Goal: Contribute content: Add original content to the website for others to see

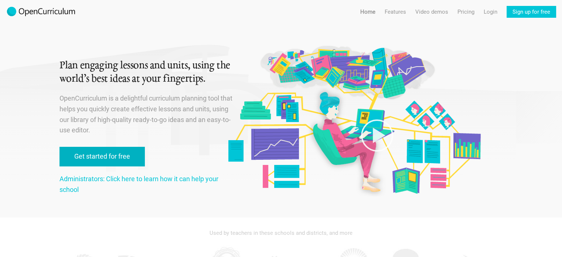
click at [115, 159] on link "Get started for free" at bounding box center [102, 157] width 85 height 20
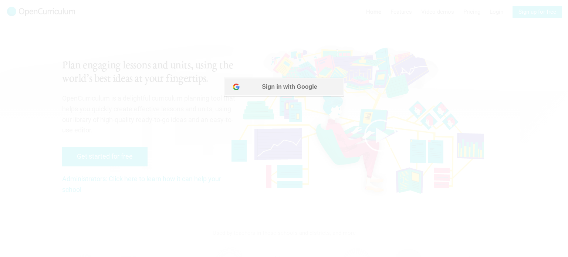
click at [287, 83] on button "Sign in with Google" at bounding box center [284, 87] width 120 height 18
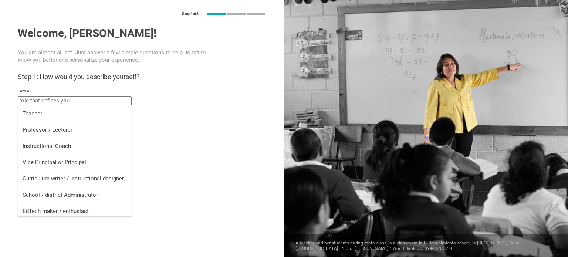
click at [72, 100] on input "text" at bounding box center [75, 100] width 114 height 9
click at [54, 117] on li "Teacher" at bounding box center [74, 113] width 113 height 16
type input "Teacher"
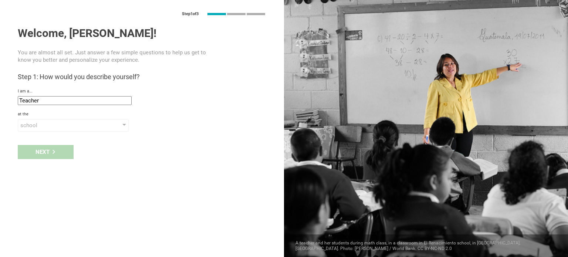
click at [51, 152] on div "Next" at bounding box center [142, 151] width 284 height 23
click at [126, 125] on div at bounding box center [124, 125] width 4 height 3
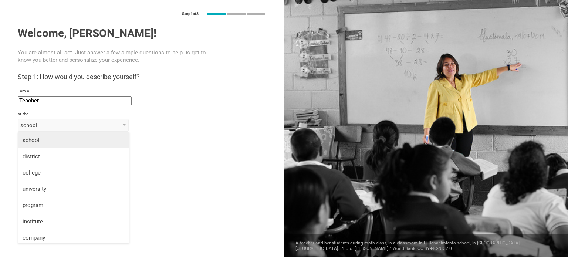
click at [102, 141] on div "school" at bounding box center [74, 139] width 102 height 7
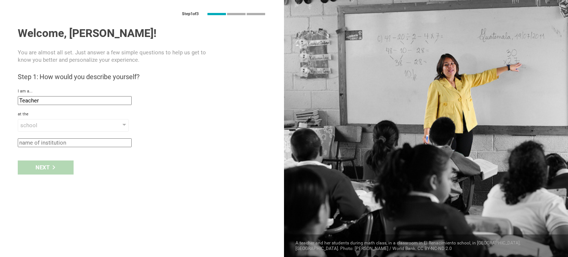
click at [59, 166] on div "Next" at bounding box center [142, 167] width 284 height 23
click at [67, 143] on input "text" at bounding box center [75, 142] width 114 height 9
type input "Florida"
click at [55, 165] on icon at bounding box center [54, 167] width 4 height 4
type input "Venice, Florida"
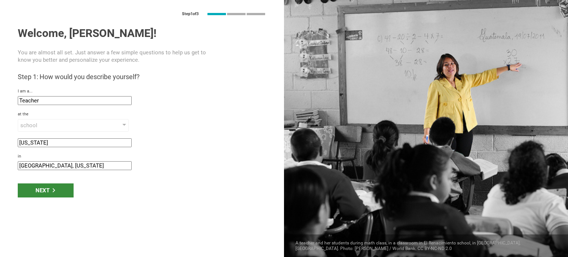
click at [48, 190] on div "Next" at bounding box center [46, 190] width 56 height 14
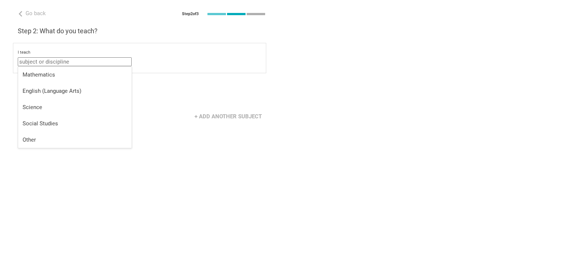
click at [69, 65] on input "text" at bounding box center [75, 61] width 114 height 9
click at [53, 81] on li "Mathematics" at bounding box center [74, 75] width 113 height 16
type input "Mathematics"
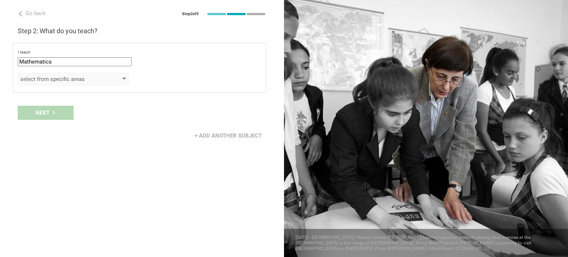
click at [119, 78] on div "select from specific areas" at bounding box center [73, 79] width 111 height 13
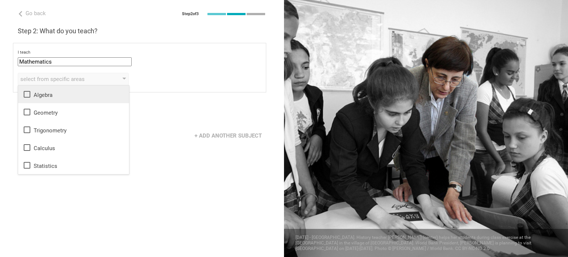
click at [43, 94] on div "Algebra" at bounding box center [74, 94] width 102 height 9
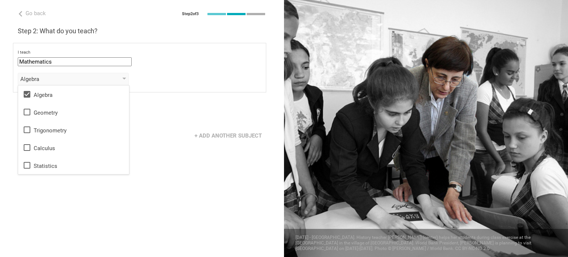
click at [108, 194] on div "Go back Step 2 of 3 Welcome, Padma! You are almost all set. Just answer a few s…" at bounding box center [142, 128] width 284 height 257
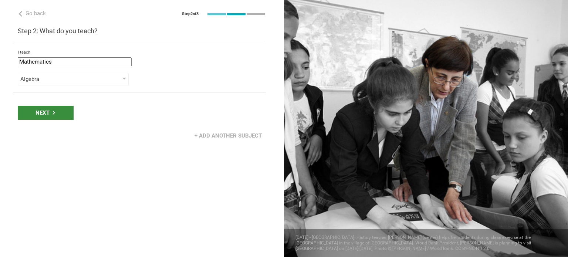
click at [55, 116] on div "Next" at bounding box center [46, 113] width 56 height 14
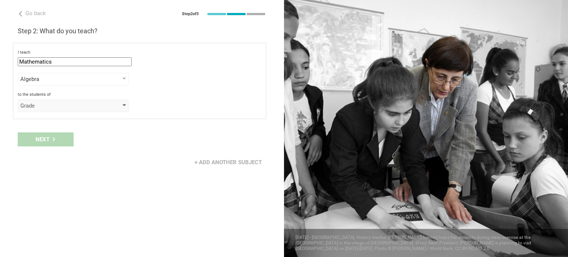
click at [125, 105] on div at bounding box center [124, 105] width 4 height 3
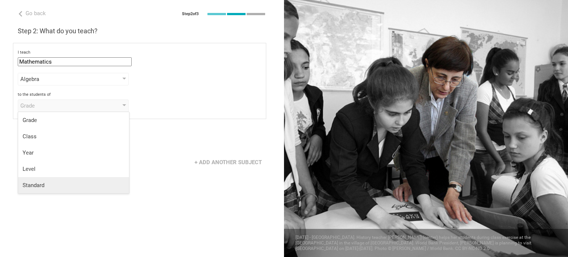
click at [63, 180] on li "Standard" at bounding box center [73, 185] width 111 height 16
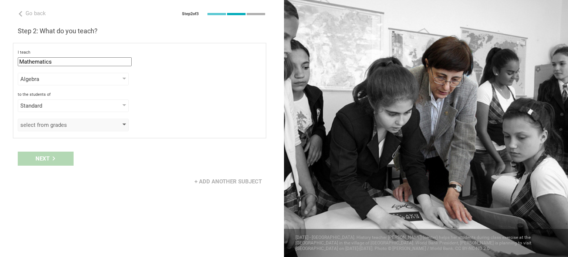
click at [125, 123] on div at bounding box center [124, 124] width 4 height 3
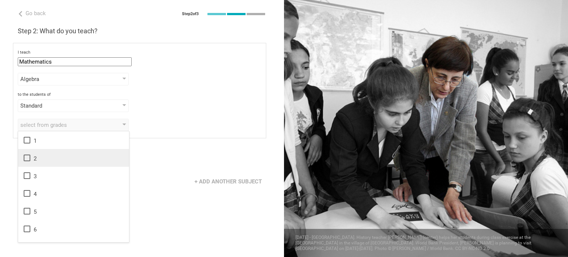
click at [71, 156] on div "2" at bounding box center [74, 157] width 102 height 9
click at [163, 197] on div "Go back Step 2 of 3 Welcome, Padma! You are almost all set. Just answer a few s…" at bounding box center [142, 128] width 284 height 257
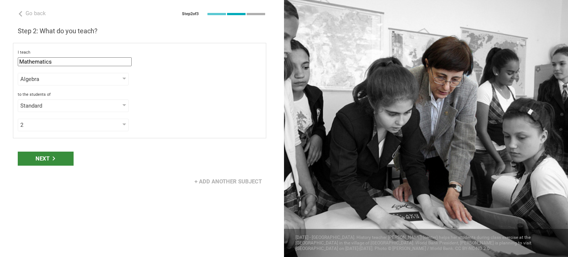
click at [53, 156] on icon at bounding box center [54, 158] width 4 height 4
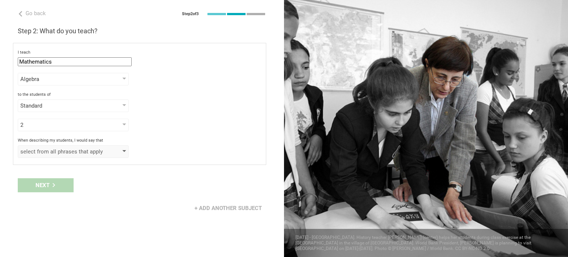
click at [126, 149] on div "select from all phrases that apply" at bounding box center [73, 151] width 111 height 13
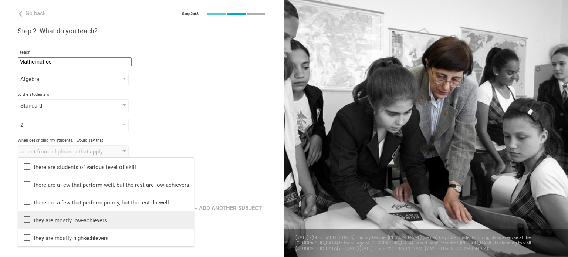
click at [95, 223] on div "they are mostly low-achievers" at bounding box center [106, 219] width 167 height 9
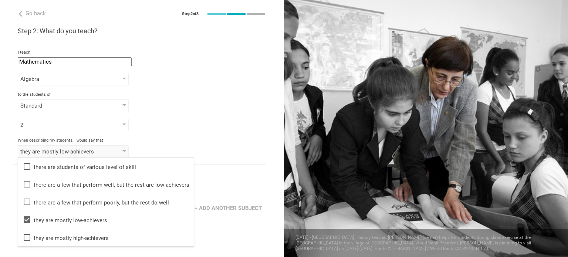
click at [217, 195] on div "Next" at bounding box center [142, 185] width 284 height 23
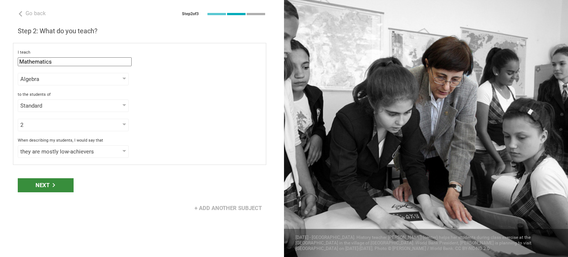
click at [57, 187] on div "Next" at bounding box center [46, 185] width 56 height 14
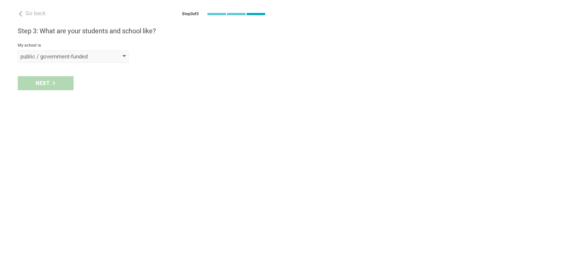
click at [125, 57] on div at bounding box center [124, 56] width 4 height 3
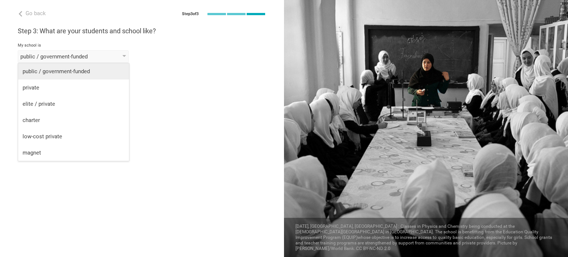
click at [102, 65] on li "public / government-funded" at bounding box center [73, 71] width 111 height 16
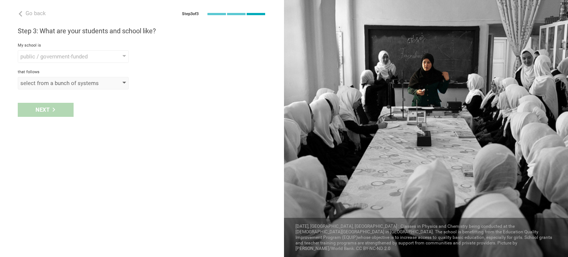
click at [120, 81] on div "select from a bunch of systems" at bounding box center [73, 83] width 111 height 13
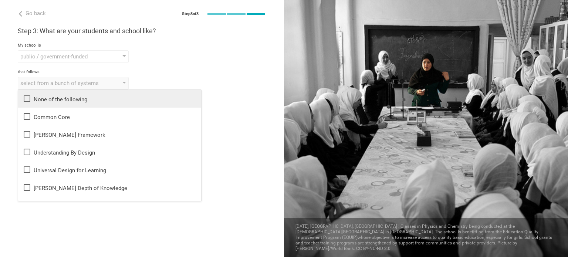
click at [106, 104] on li "None of the following" at bounding box center [109, 99] width 183 height 18
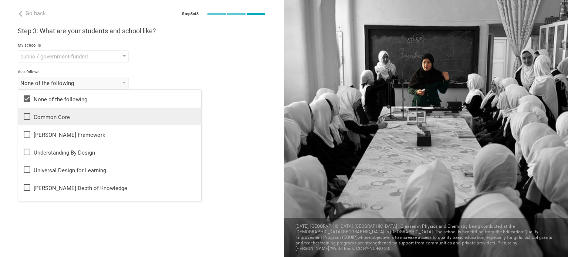
click at [76, 115] on div "Common Core" at bounding box center [110, 116] width 174 height 9
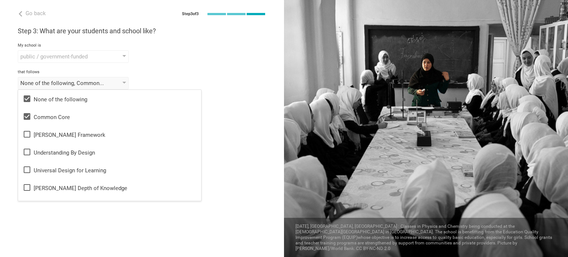
click at [156, 82] on div "None of the following, Common Core None of the following Common Core Danielson …" at bounding box center [142, 83] width 248 height 13
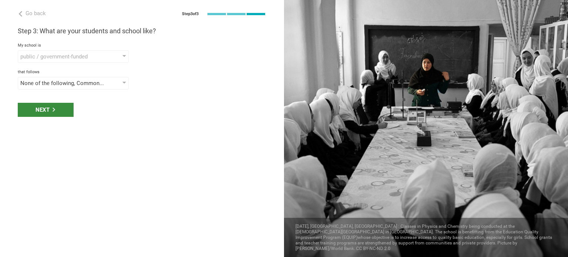
click at [46, 103] on div "Next" at bounding box center [46, 110] width 56 height 14
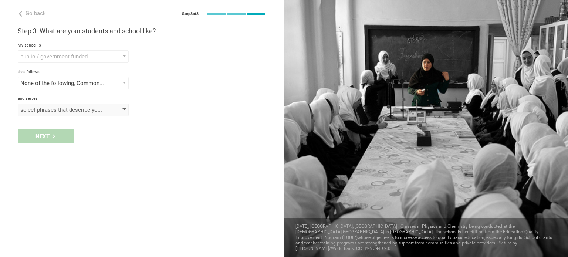
click at [126, 109] on div at bounding box center [124, 109] width 4 height 3
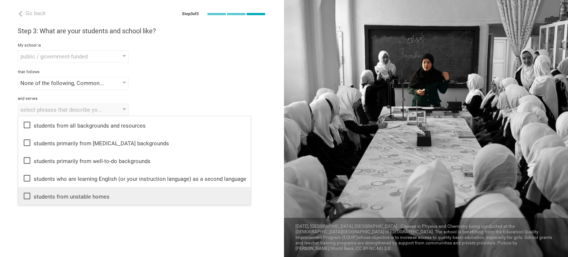
click at [93, 195] on div "students from unstable homes" at bounding box center [135, 195] width 224 height 9
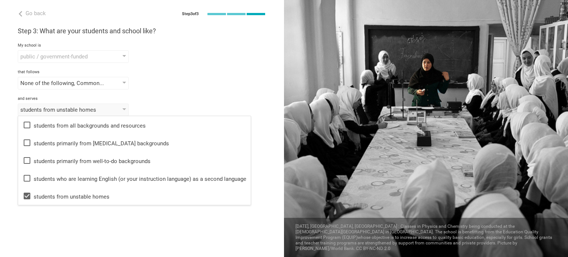
click at [186, 96] on div "and serves" at bounding box center [142, 98] width 248 height 5
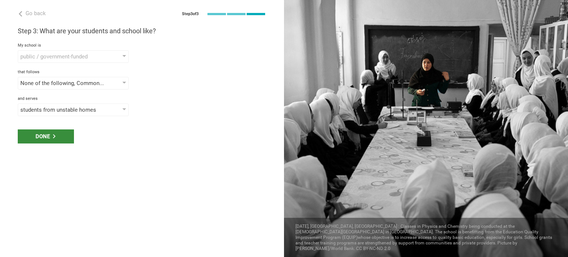
click at [40, 137] on div "Done" at bounding box center [46, 136] width 56 height 14
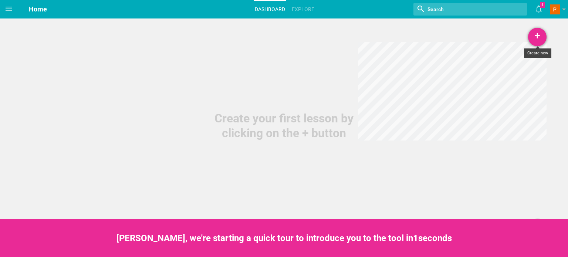
click at [538, 38] on div "+" at bounding box center [537, 37] width 18 height 18
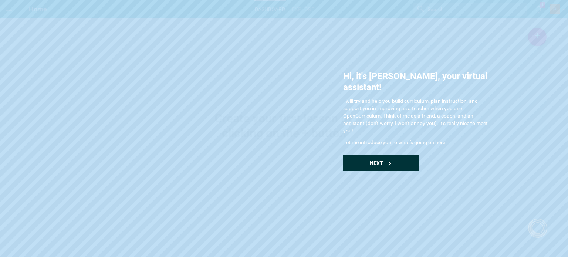
click at [377, 155] on div "Next" at bounding box center [380, 163] width 75 height 16
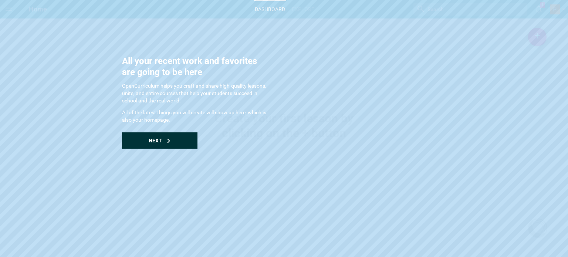
click at [166, 134] on div "Next" at bounding box center [159, 140] width 75 height 16
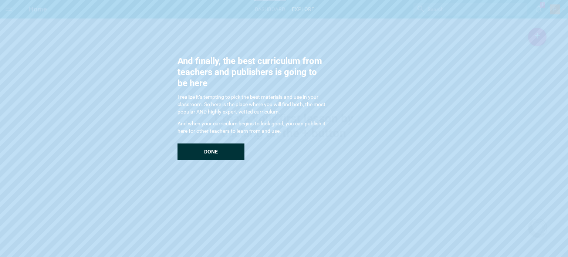
click at [213, 153] on span "Done" at bounding box center [211, 152] width 14 height 6
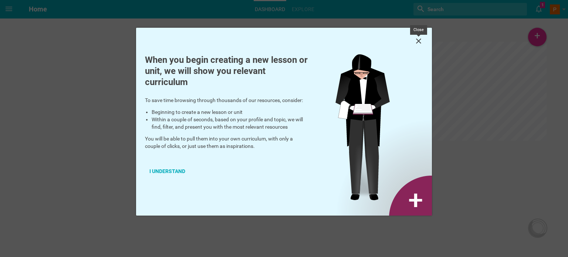
click at [416, 41] on icon at bounding box center [418, 41] width 9 height 9
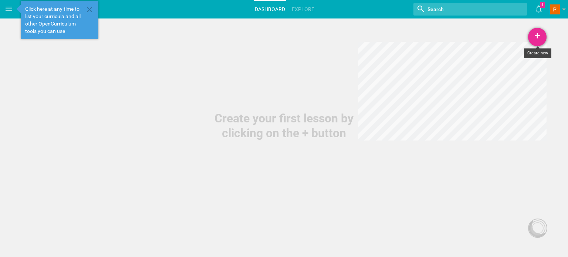
click at [535, 29] on div "+" at bounding box center [537, 37] width 18 height 18
click at [515, 52] on link "Lesson" at bounding box center [518, 57] width 55 height 16
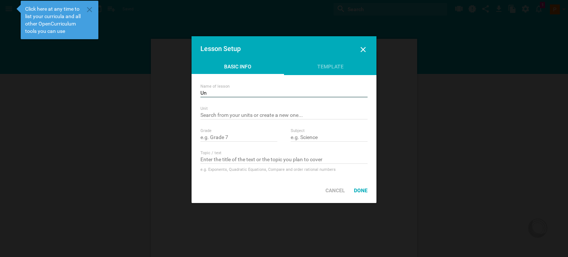
type input "U"
type input "Division"
click at [225, 114] on input "text" at bounding box center [283, 115] width 167 height 7
click at [220, 138] on input "text" at bounding box center [238, 137] width 77 height 7
type input "grade 1"
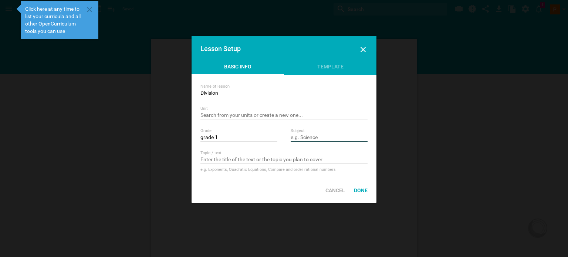
click at [312, 136] on input "text" at bounding box center [329, 137] width 77 height 7
type input "Maths"
click at [358, 190] on div "Done" at bounding box center [360, 190] width 23 height 16
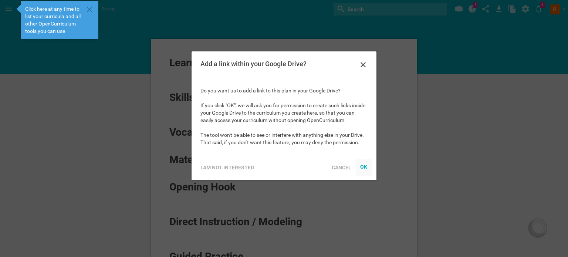
click at [366, 166] on div "OK" at bounding box center [363, 166] width 7 height 6
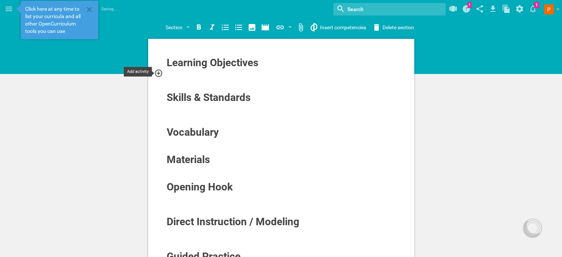
click at [157, 72] on icon at bounding box center [158, 73] width 9 height 9
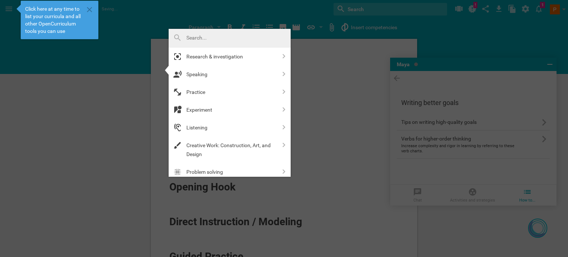
click at [355, 95] on div at bounding box center [284, 128] width 568 height 257
